Goal: Task Accomplishment & Management: Manage account settings

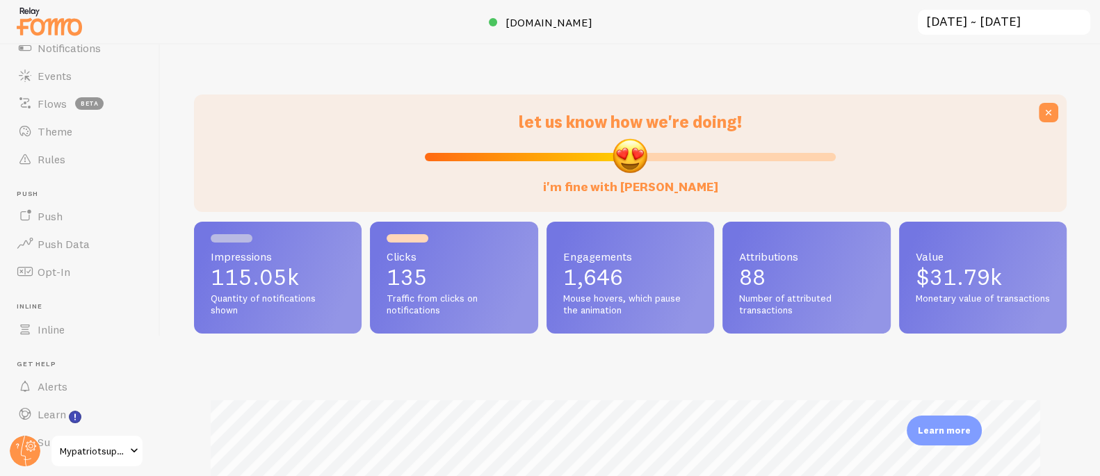
scroll to position [125, 0]
click at [27, 447] on circle at bounding box center [25, 451] width 31 height 31
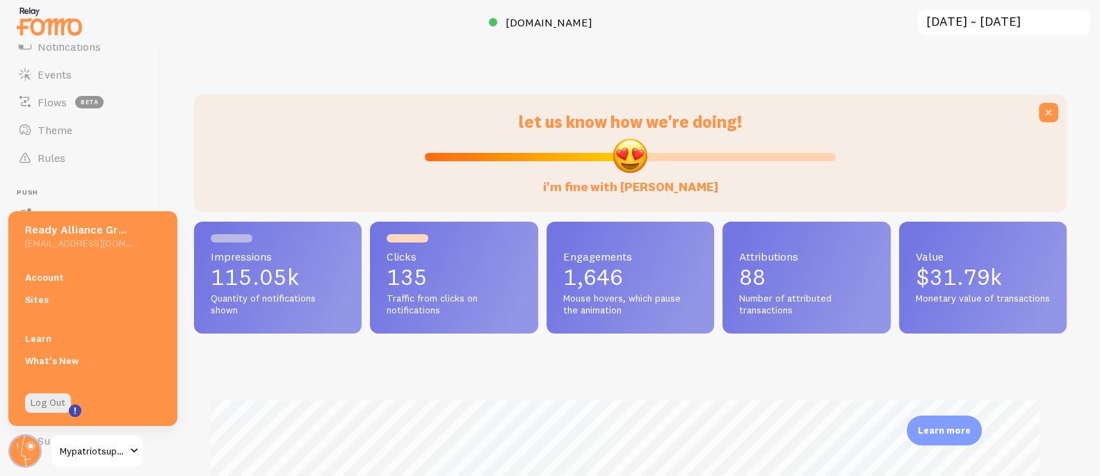
click at [71, 273] on link "Account" at bounding box center [92, 277] width 169 height 22
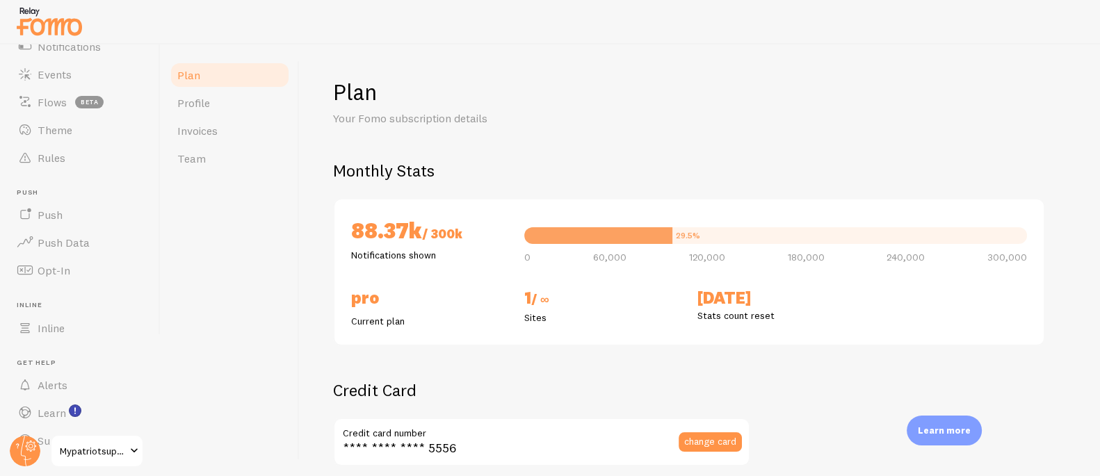
checkbox input "true"
click at [61, 328] on span "Inline" at bounding box center [51, 328] width 27 height 14
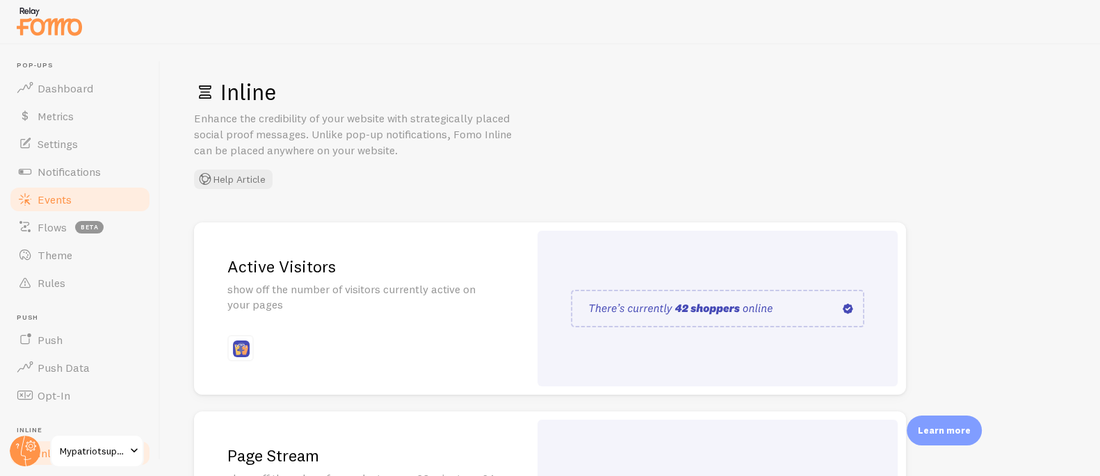
click at [83, 202] on link "Events" at bounding box center [79, 200] width 143 height 28
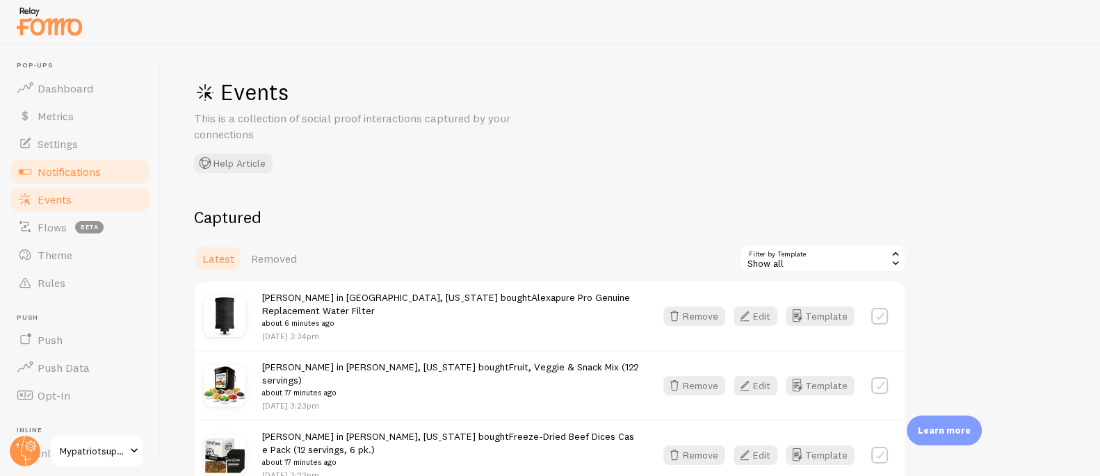
click at [70, 168] on span "Notifications" at bounding box center [69, 172] width 63 height 14
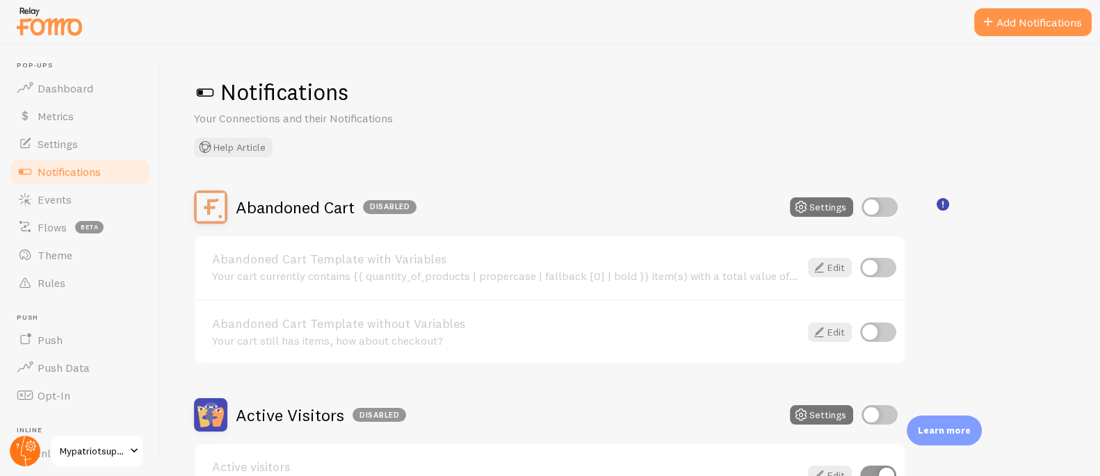
click at [26, 447] on icon at bounding box center [31, 446] width 11 height 11
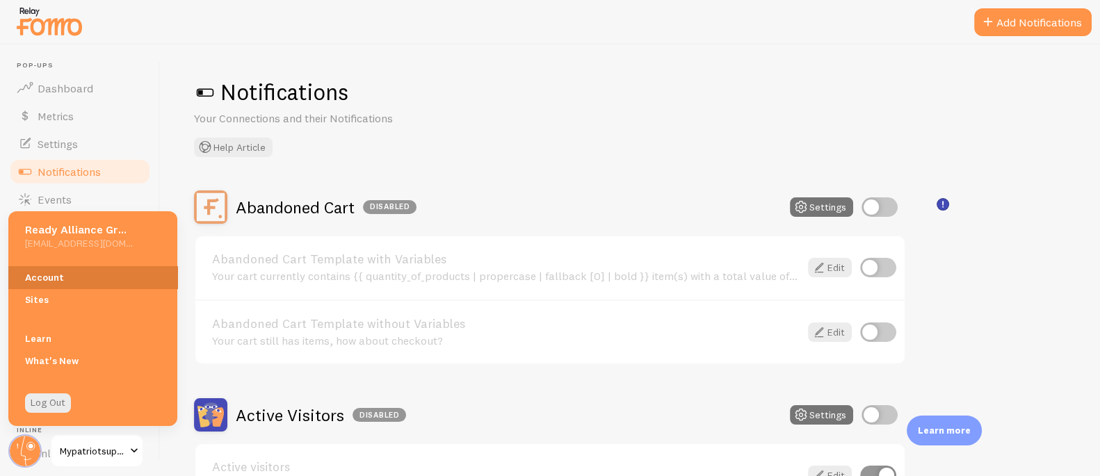
click at [56, 273] on link "Account" at bounding box center [92, 277] width 169 height 22
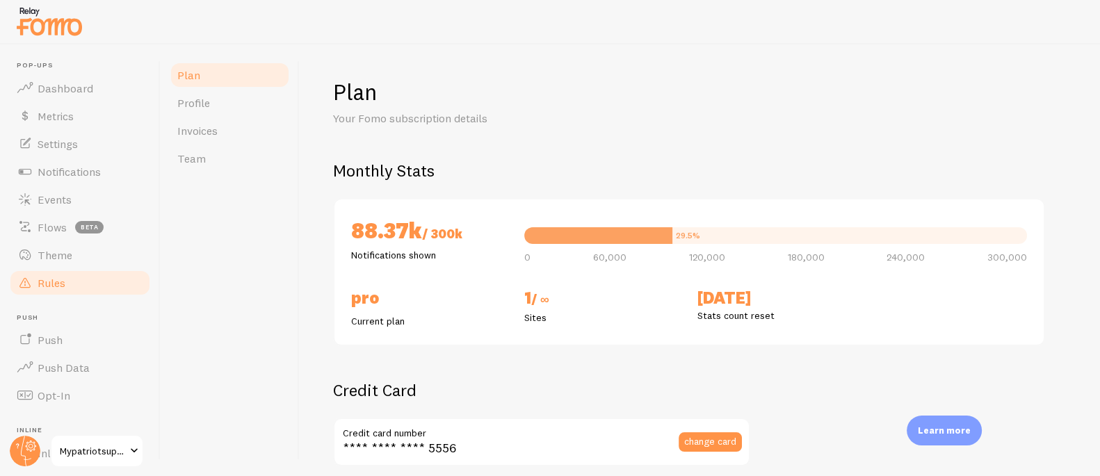
checkbox input "true"
